Goal: Information Seeking & Learning: Check status

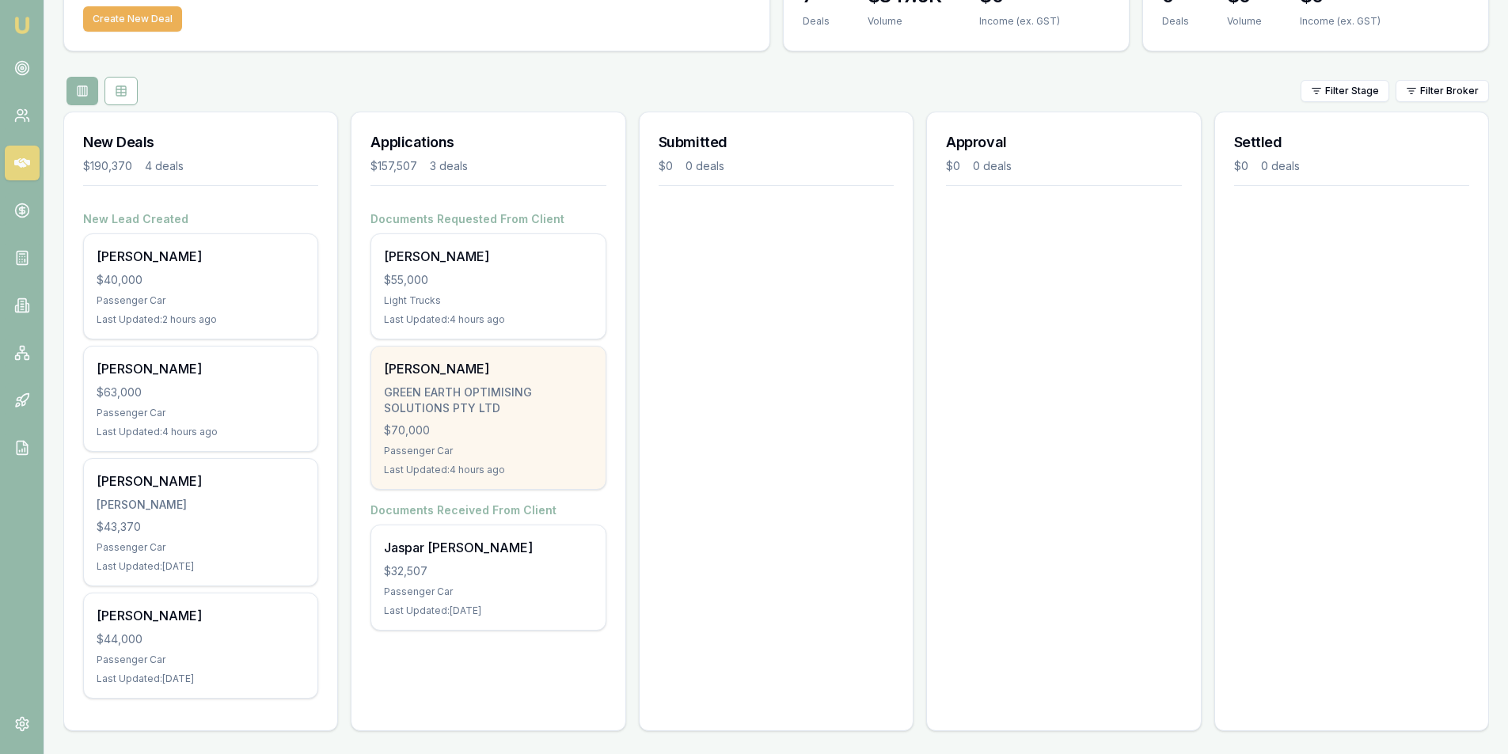
scroll to position [115, 0]
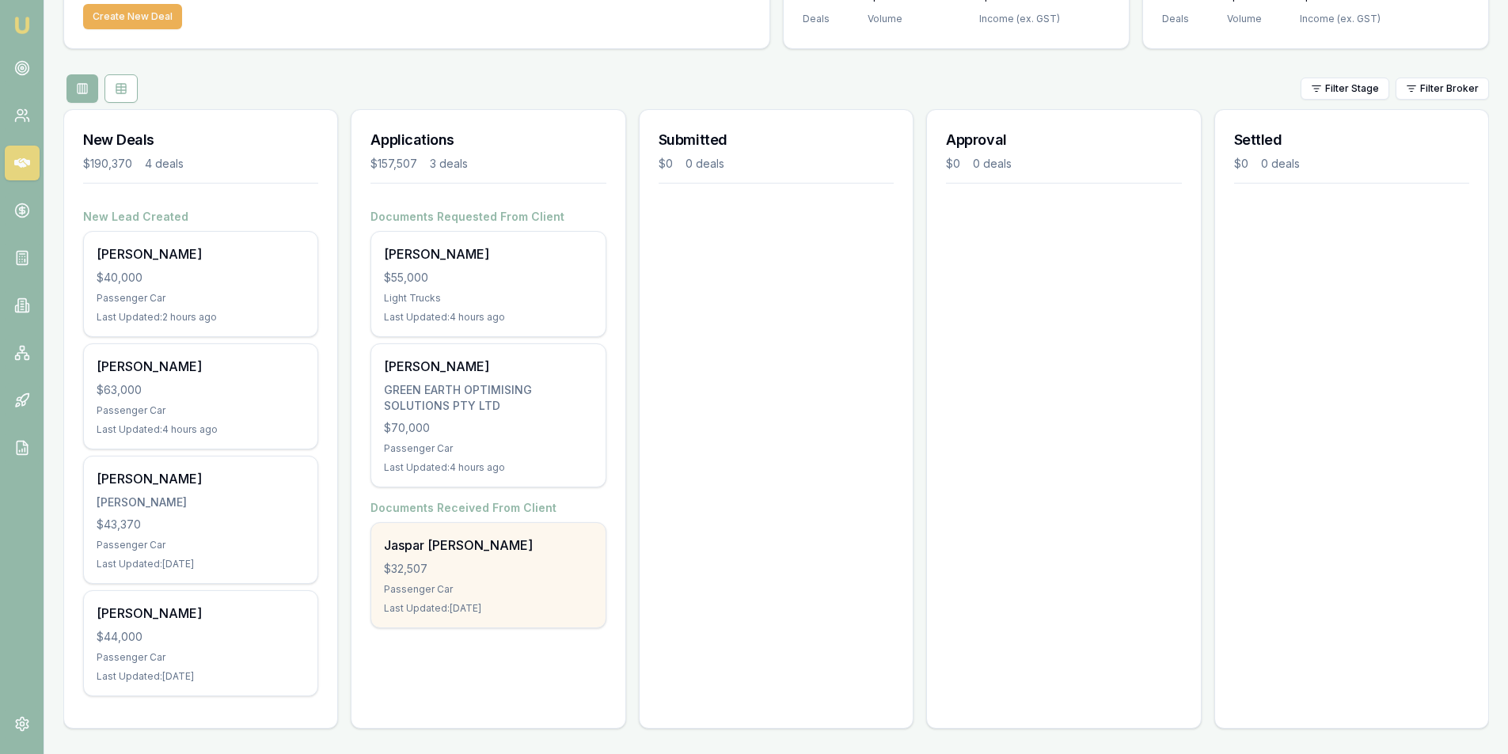
click at [471, 561] on div "$32,507" at bounding box center [488, 569] width 208 height 16
click at [453, 581] on div "Jaspar aldwin Falcon $32,507 Passenger Car Last Updated: 1 day ago" at bounding box center [488, 575] width 234 height 104
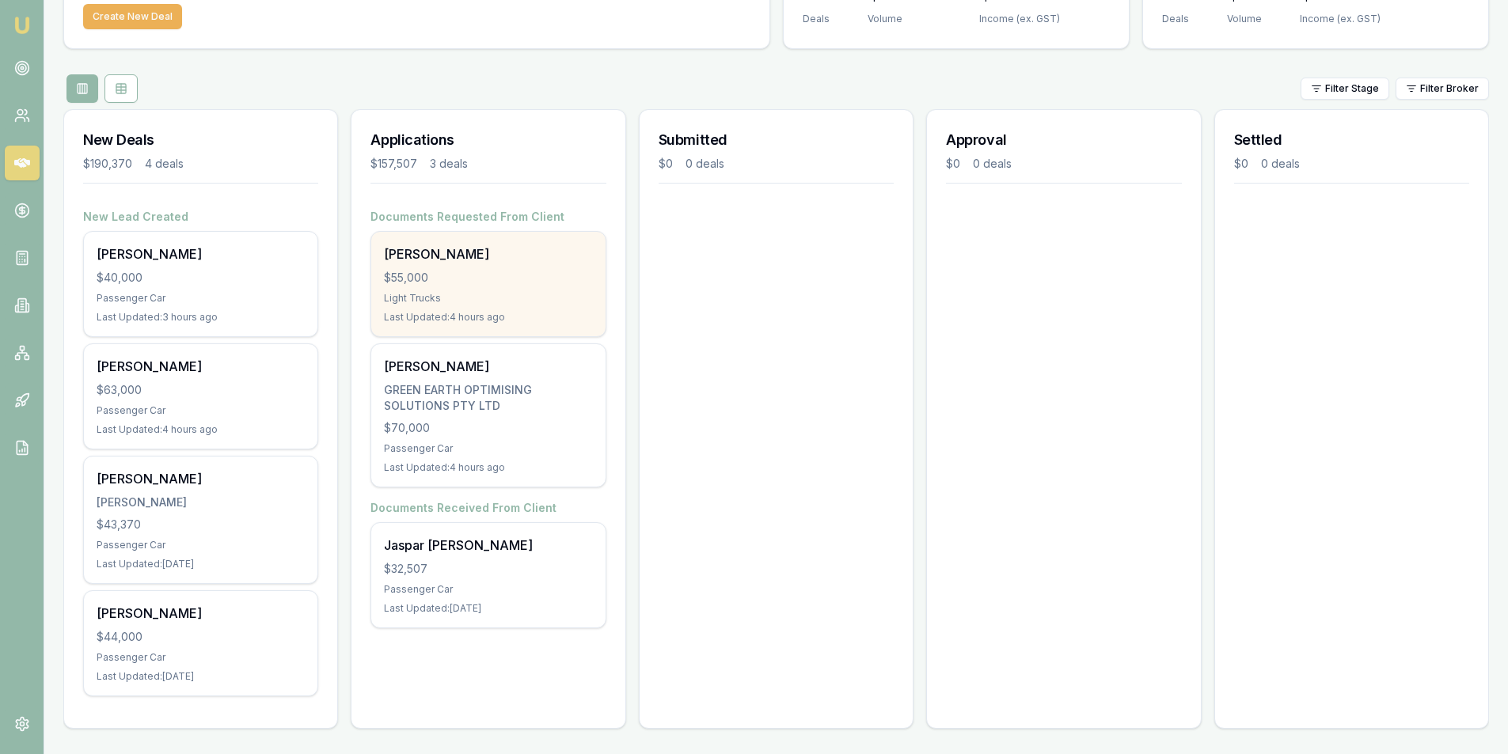
click at [504, 275] on div "$55,000" at bounding box center [488, 278] width 208 height 16
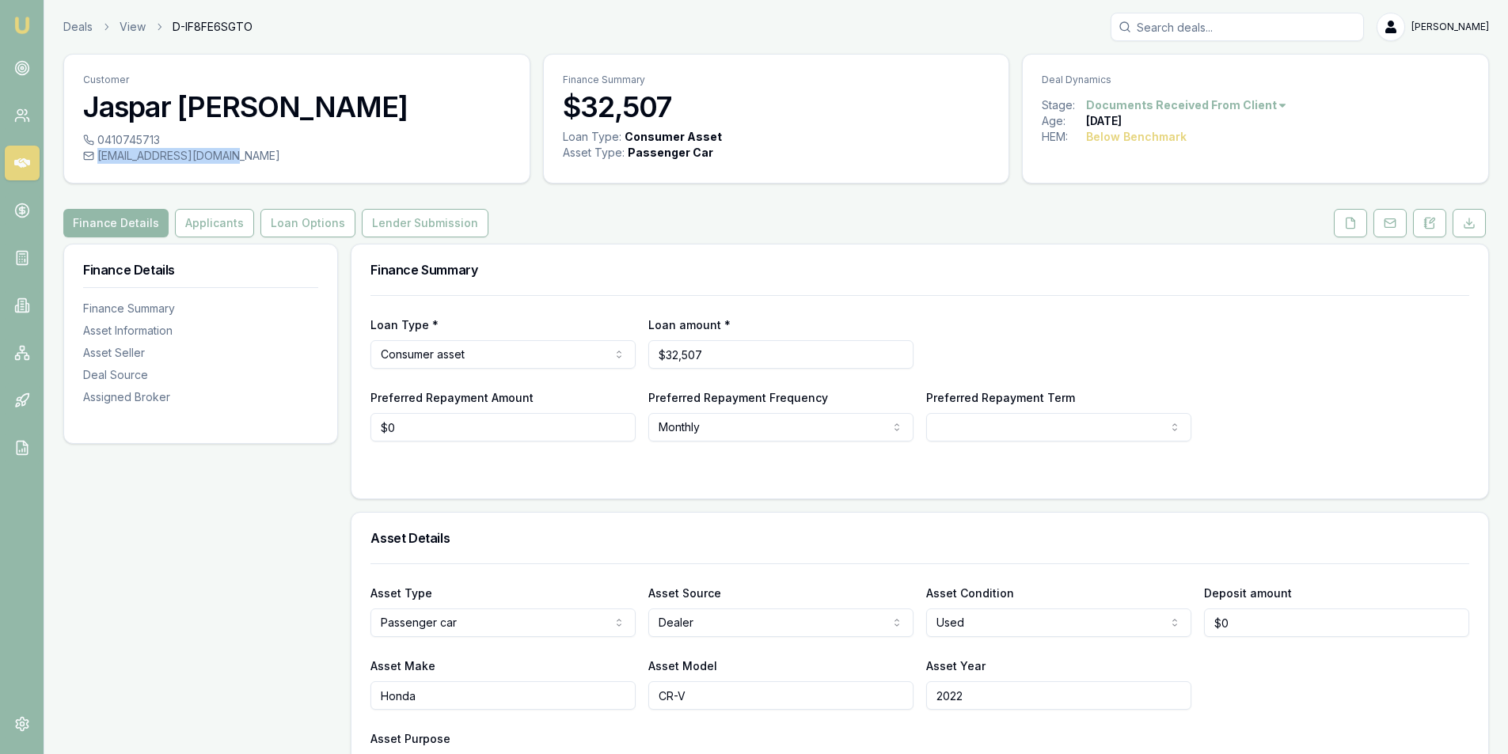
drag, startPoint x: 241, startPoint y: 158, endPoint x: 223, endPoint y: 159, distance: 17.4
click at [223, 159] on div "[EMAIL_ADDRESS][DOMAIN_NAME]" at bounding box center [296, 156] width 427 height 16
copy div "[EMAIL_ADDRESS][DOMAIN_NAME]"
click at [189, 226] on button "Applicants" at bounding box center [214, 223] width 79 height 28
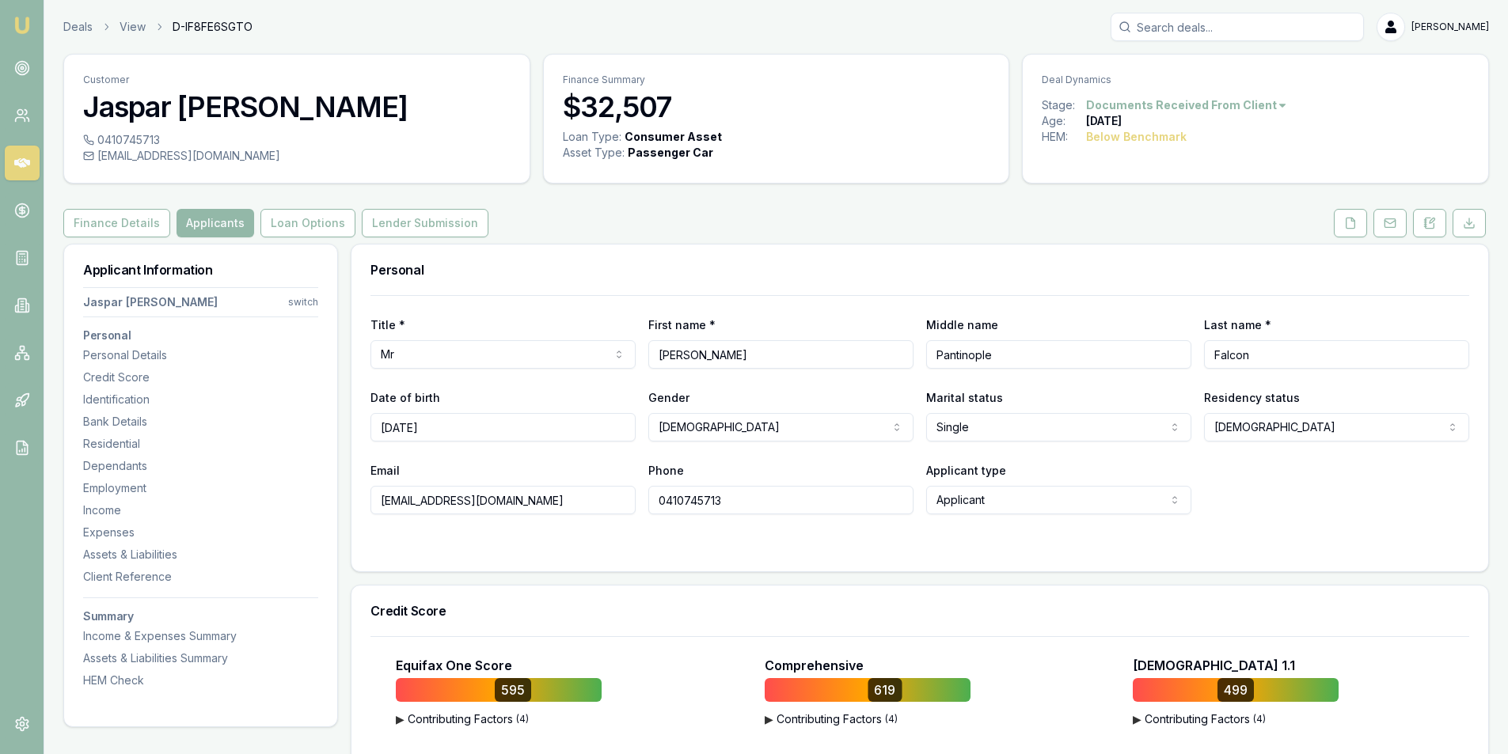
click at [727, 509] on input "0410745713" at bounding box center [780, 500] width 265 height 28
click at [727, 508] on input "0410745713" at bounding box center [780, 500] width 265 height 28
click at [663, 211] on div "Finance Details Applicants Loan Options Lender Submission" at bounding box center [776, 223] width 1426 height 28
click at [27, 69] on icon at bounding box center [22, 68] width 16 height 16
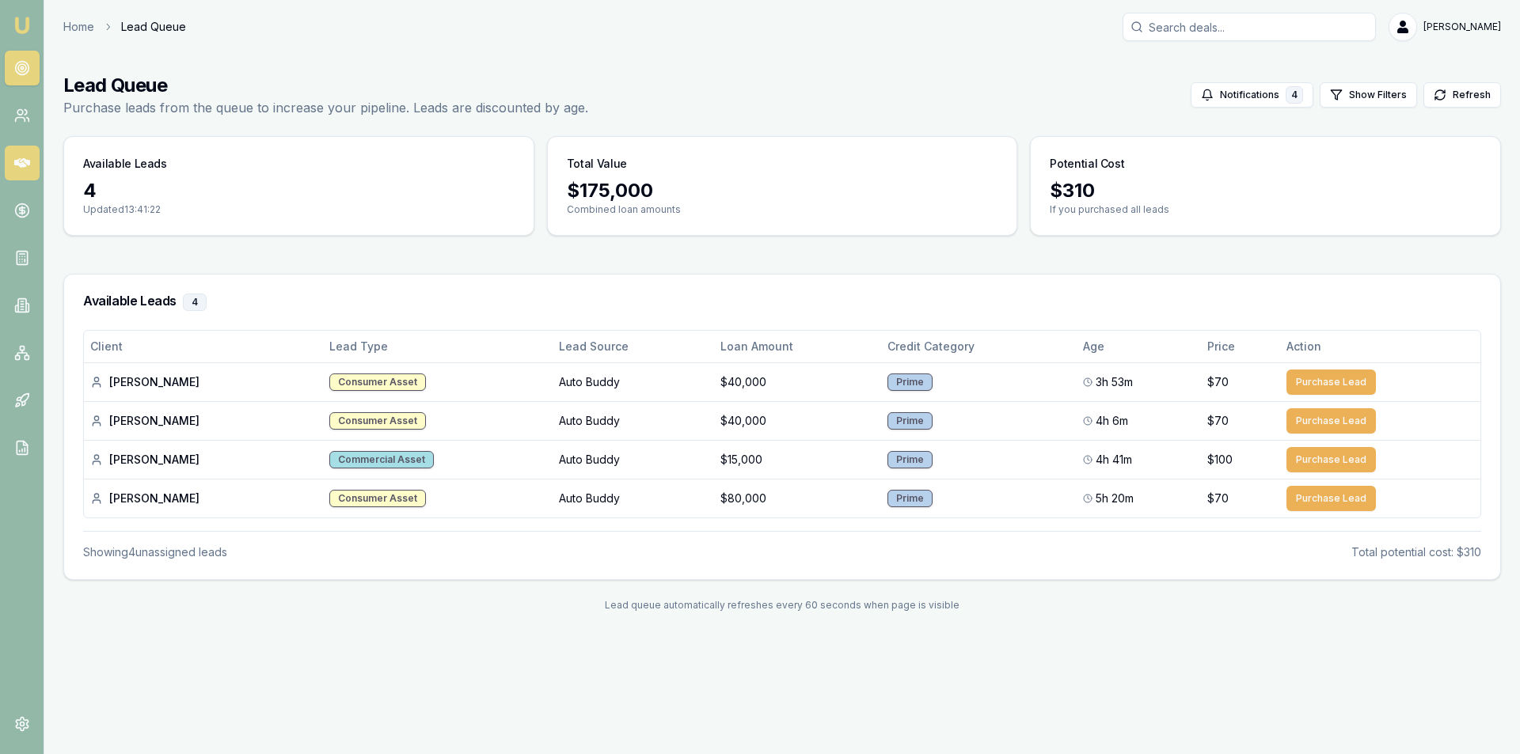
click at [13, 155] on link at bounding box center [22, 163] width 35 height 35
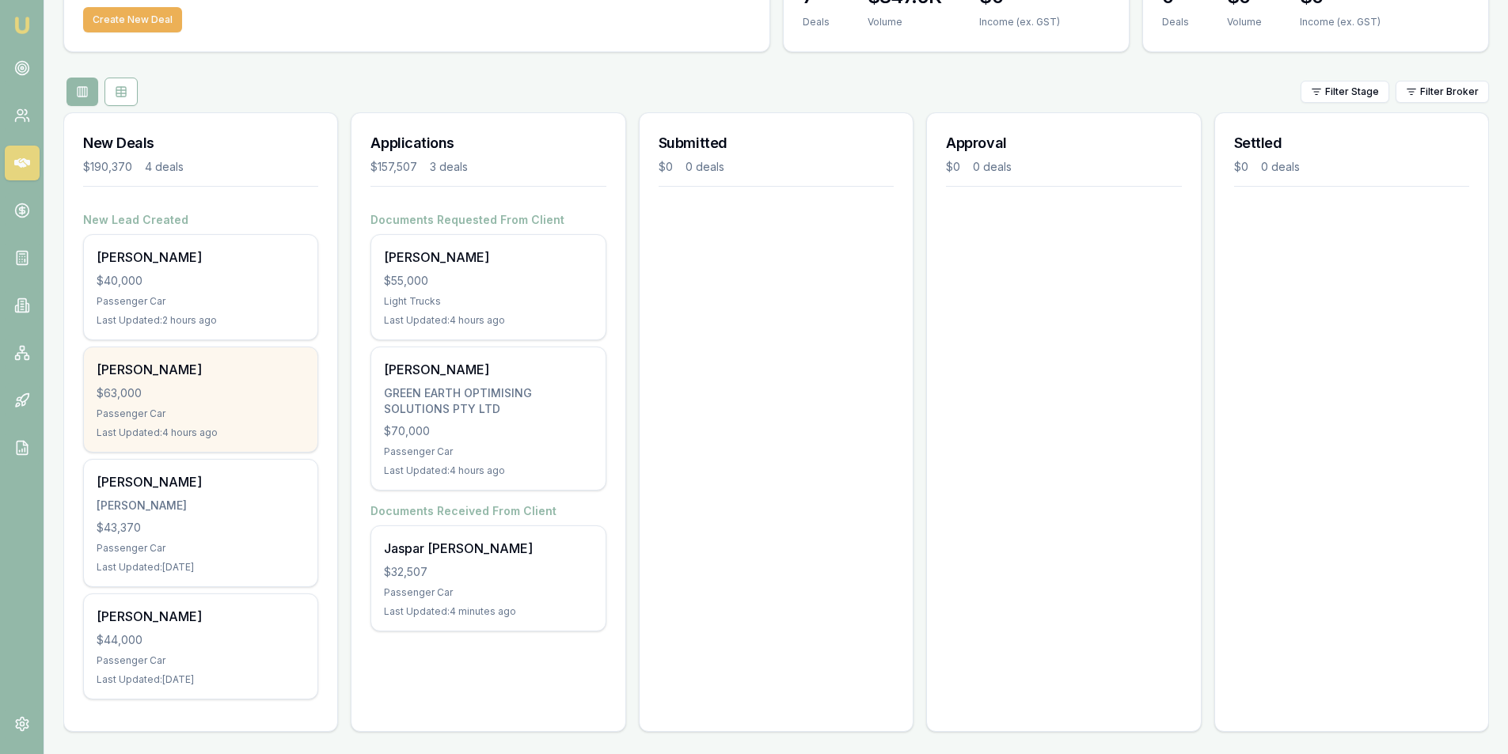
scroll to position [115, 0]
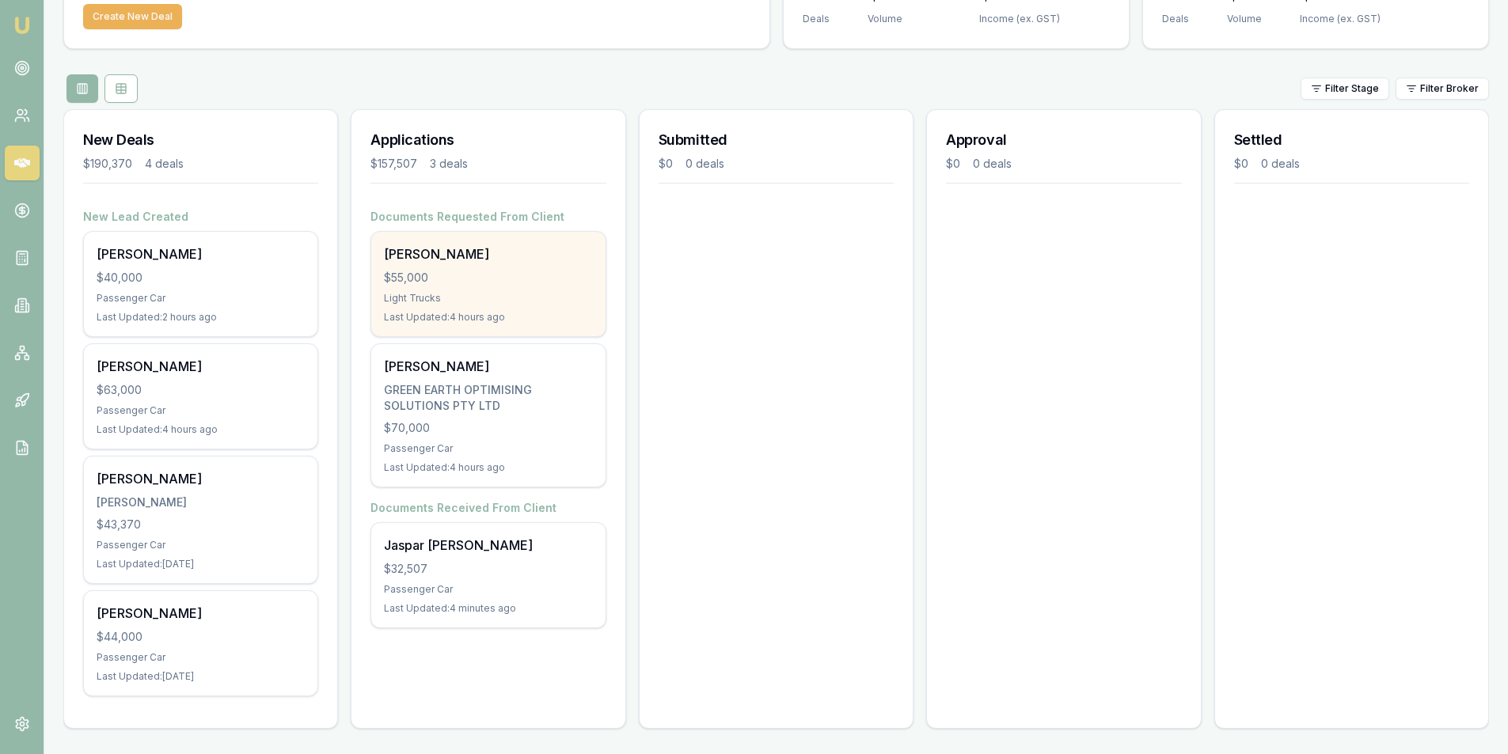
click at [493, 266] on div "[PERSON_NAME] $55,000 Light Trucks Last Updated: 4 hours ago" at bounding box center [488, 284] width 234 height 104
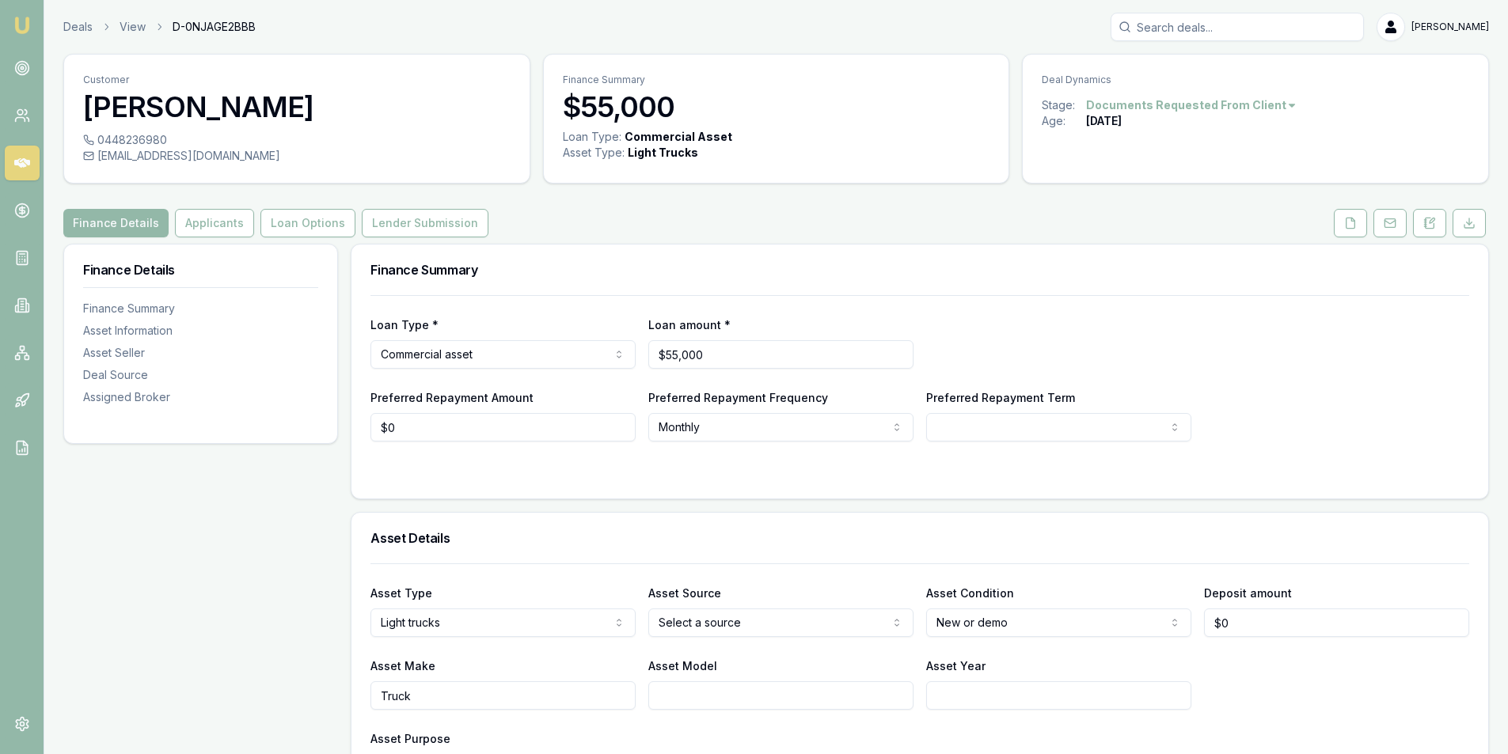
click at [31, 161] on link at bounding box center [22, 163] width 35 height 35
click at [1423, 218] on button at bounding box center [1429, 223] width 33 height 28
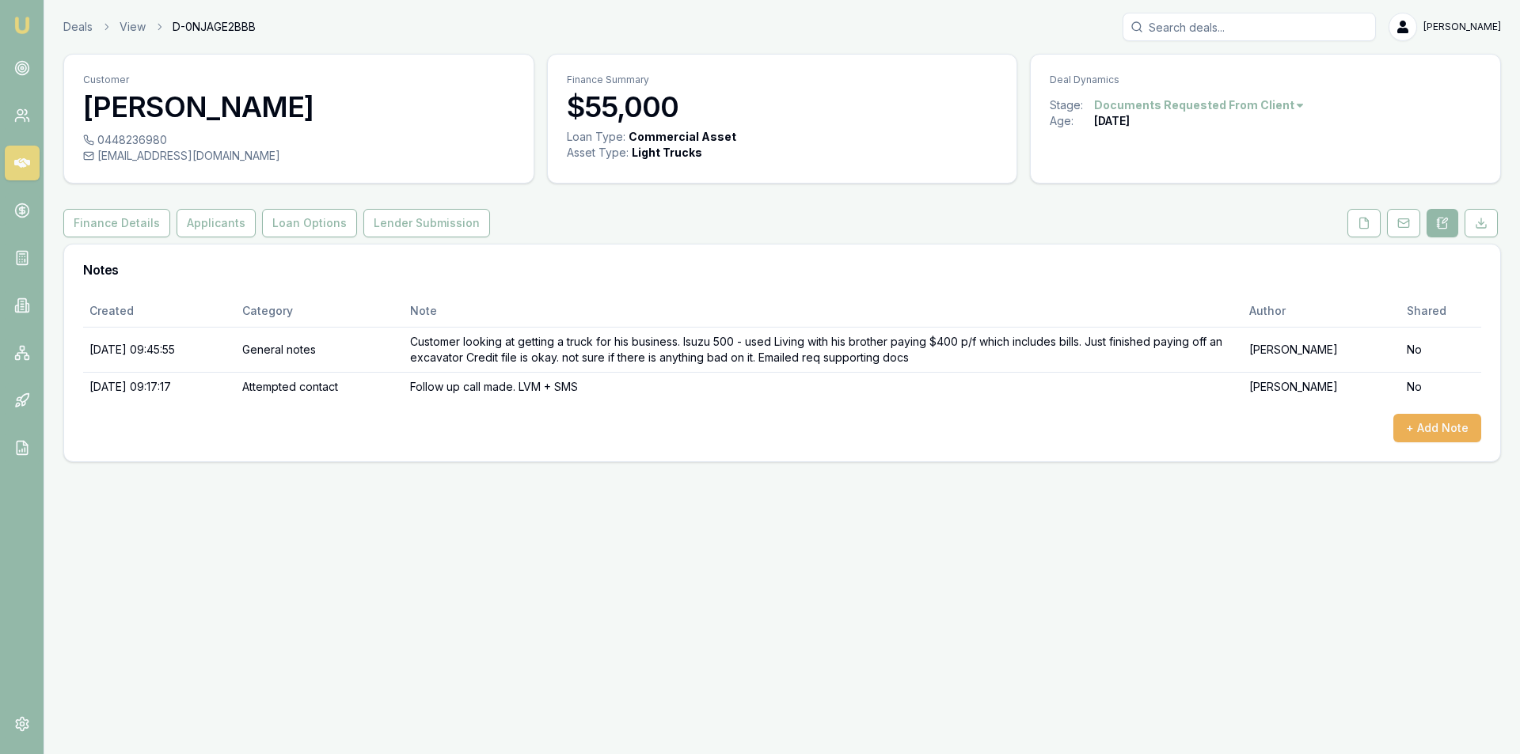
click at [9, 160] on link at bounding box center [22, 163] width 35 height 35
